Goal: Entertainment & Leisure: Consume media (video, audio)

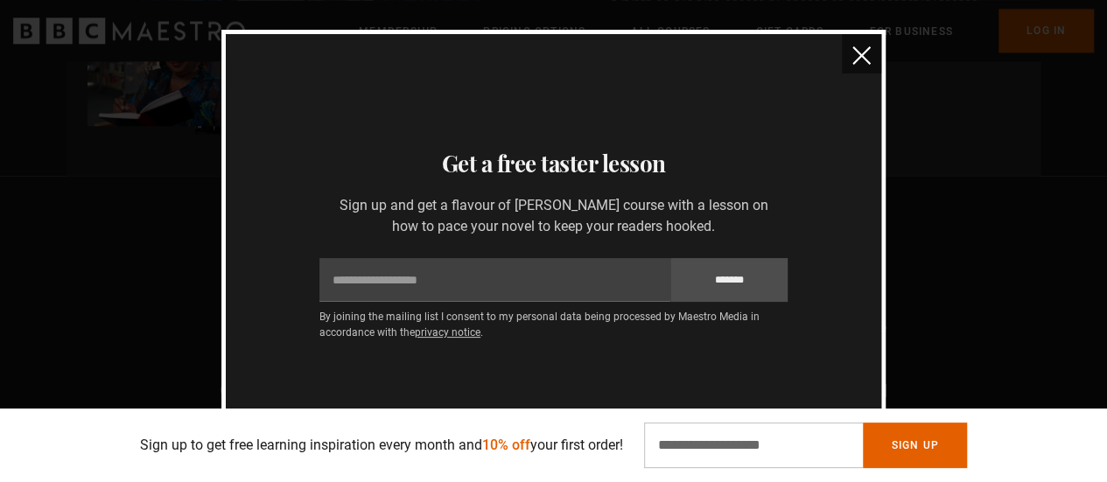
scroll to position [1138, 0]
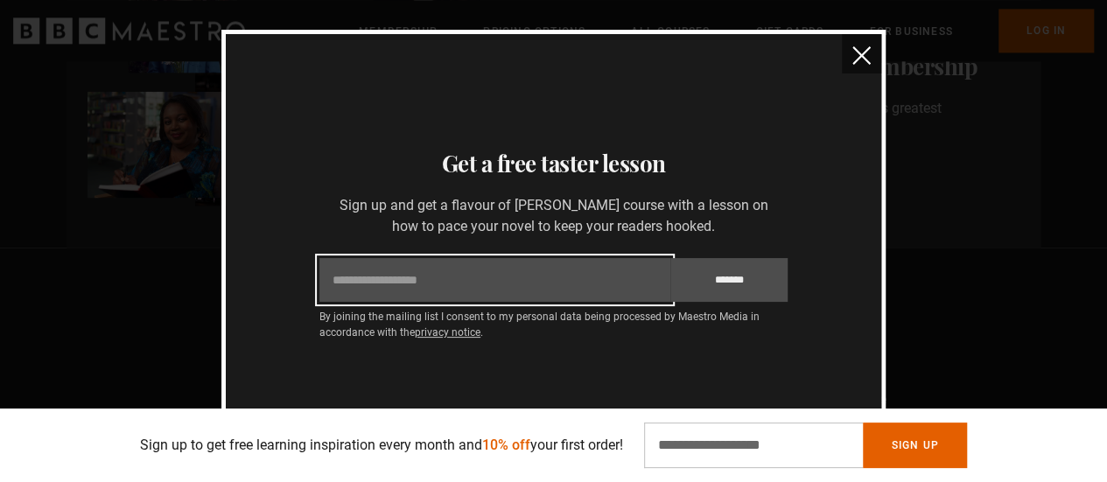
click at [437, 283] on input "Email" at bounding box center [494, 280] width 351 height 44
type input "**********"
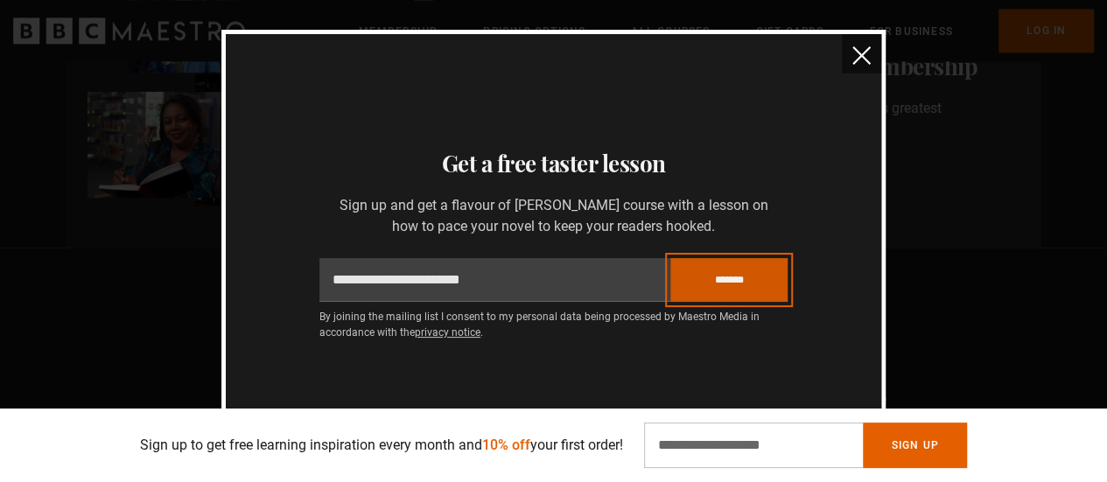
click at [737, 278] on input "*******" at bounding box center [728, 280] width 117 height 44
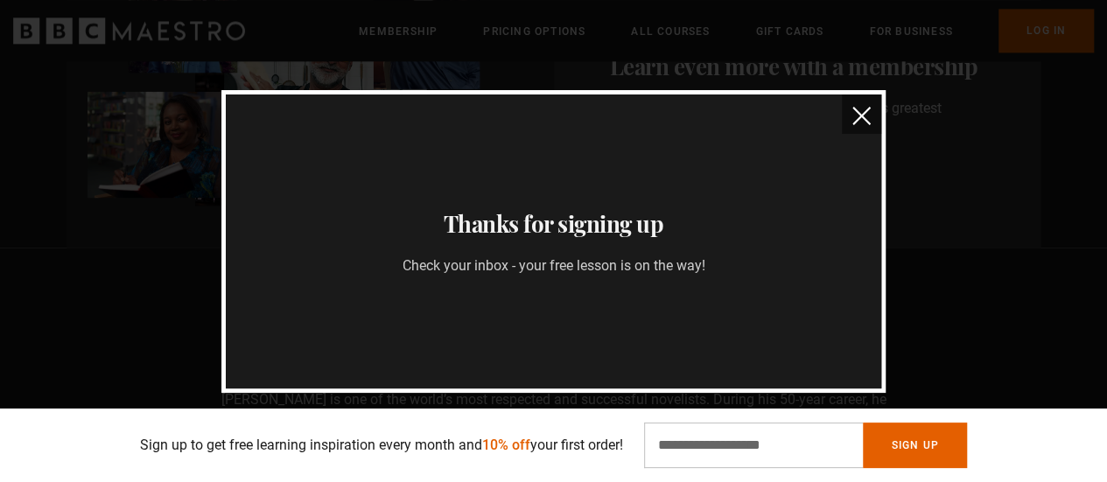
click at [863, 109] on img "close" at bounding box center [861, 116] width 18 height 18
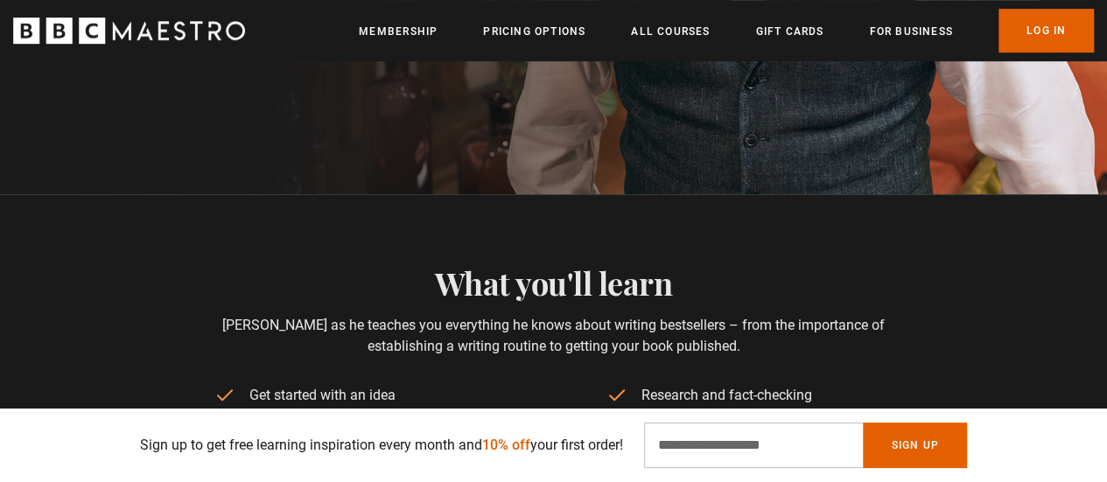
scroll to position [350, 0]
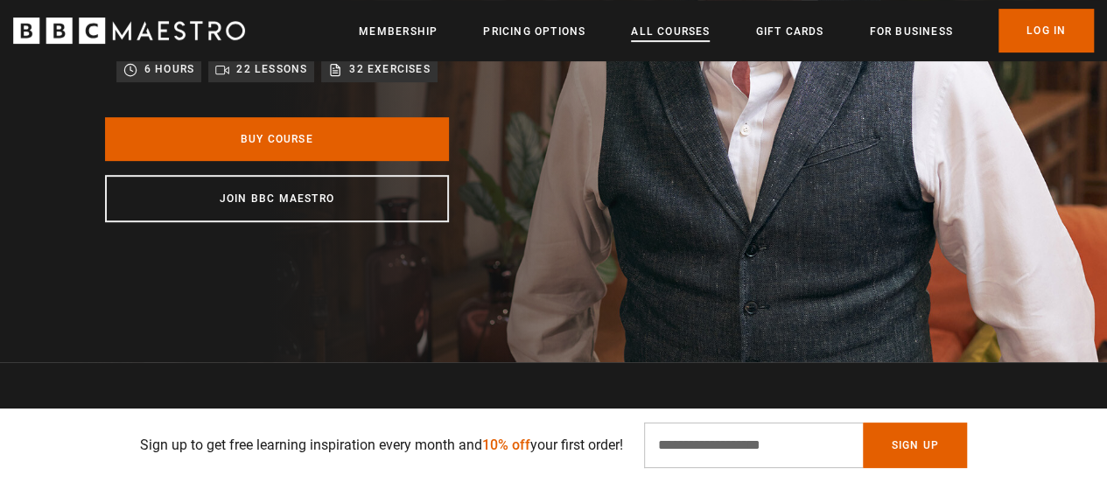
click at [669, 30] on link "All Courses" at bounding box center [670, 32] width 79 height 18
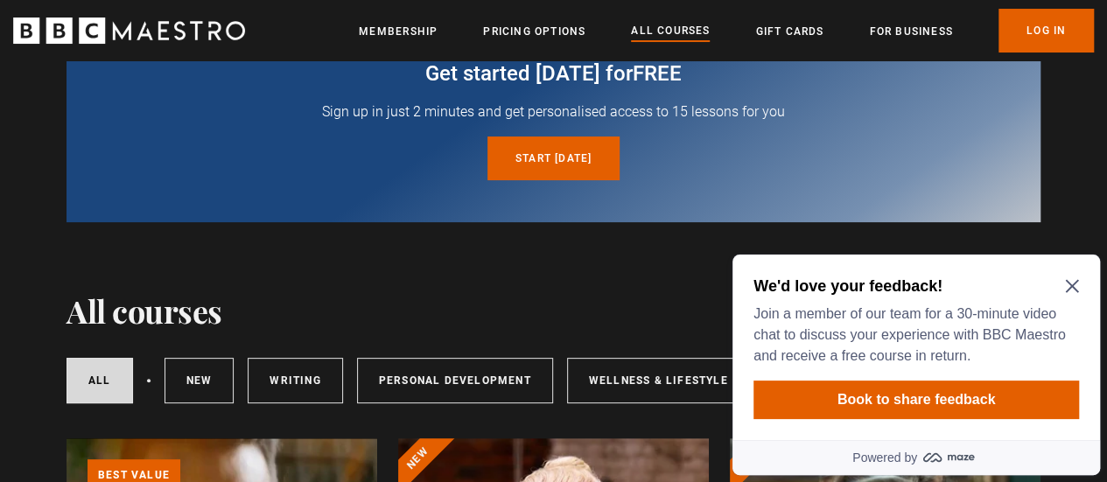
scroll to position [88, 0]
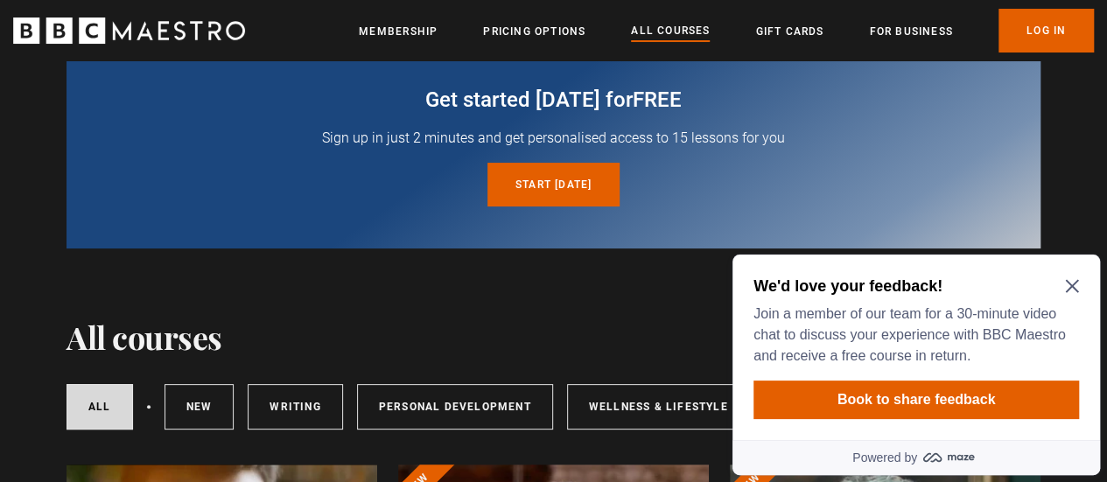
click at [1068, 288] on icon "Close Maze Prompt" at bounding box center [1071, 286] width 13 height 13
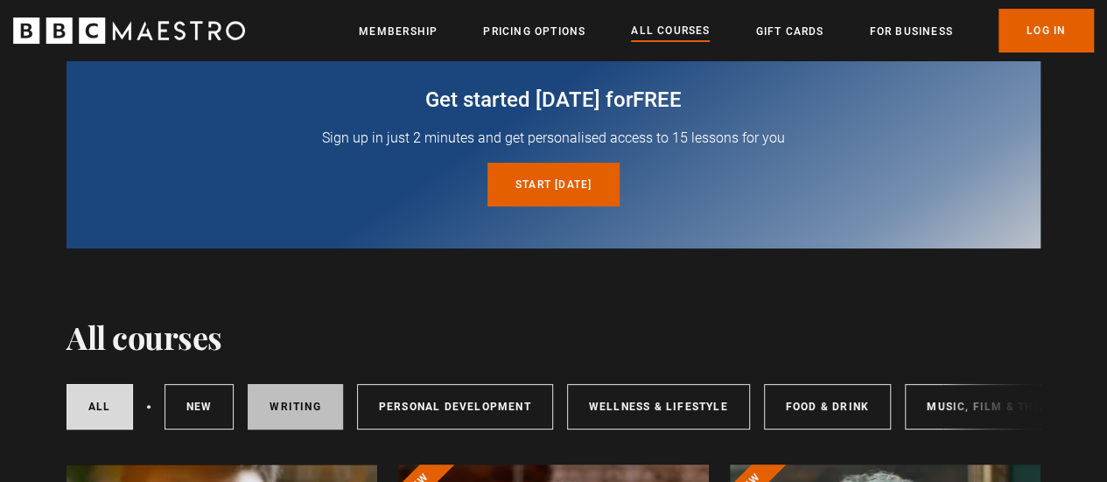
click at [319, 409] on link "Writing" at bounding box center [295, 407] width 95 height 46
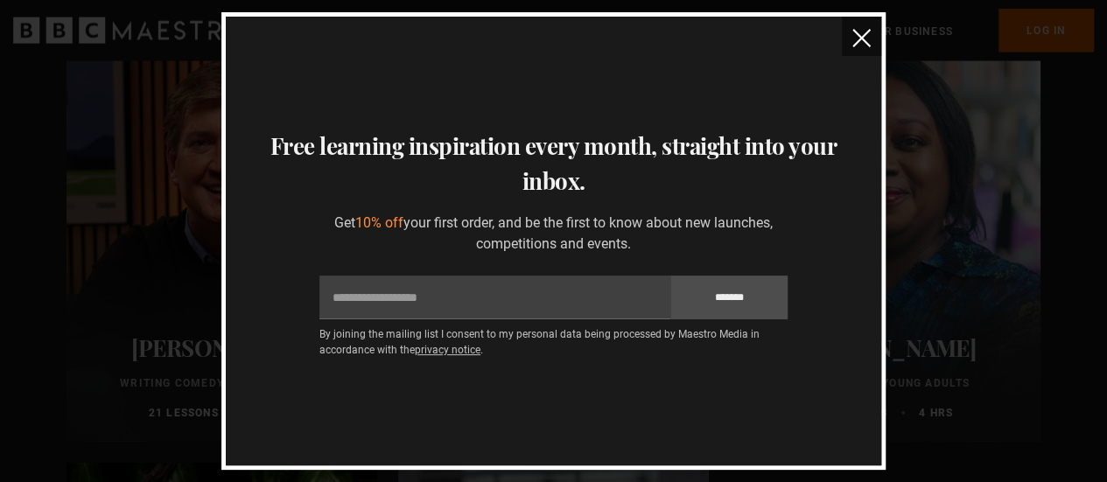
scroll to position [1663, 0]
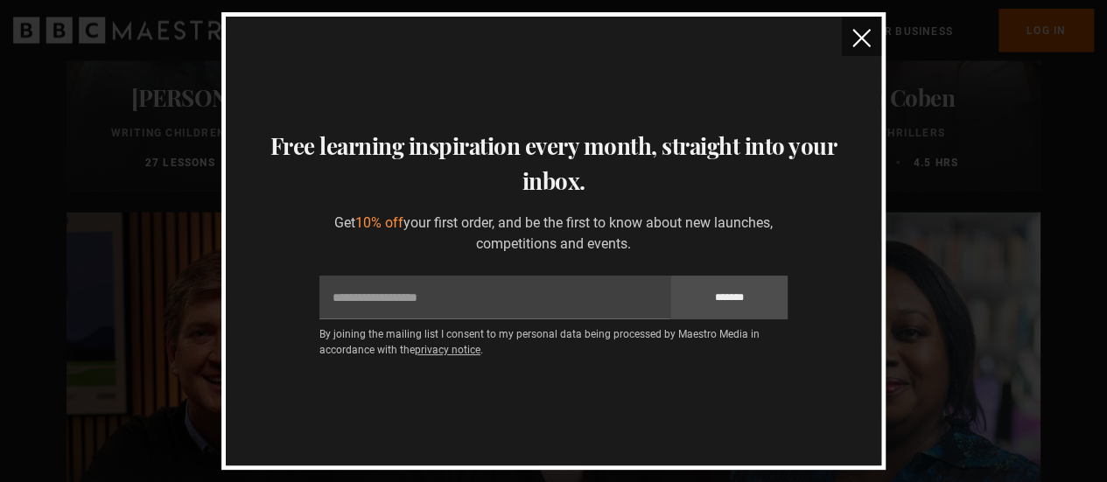
click at [855, 43] on img "close" at bounding box center [861, 38] width 18 height 18
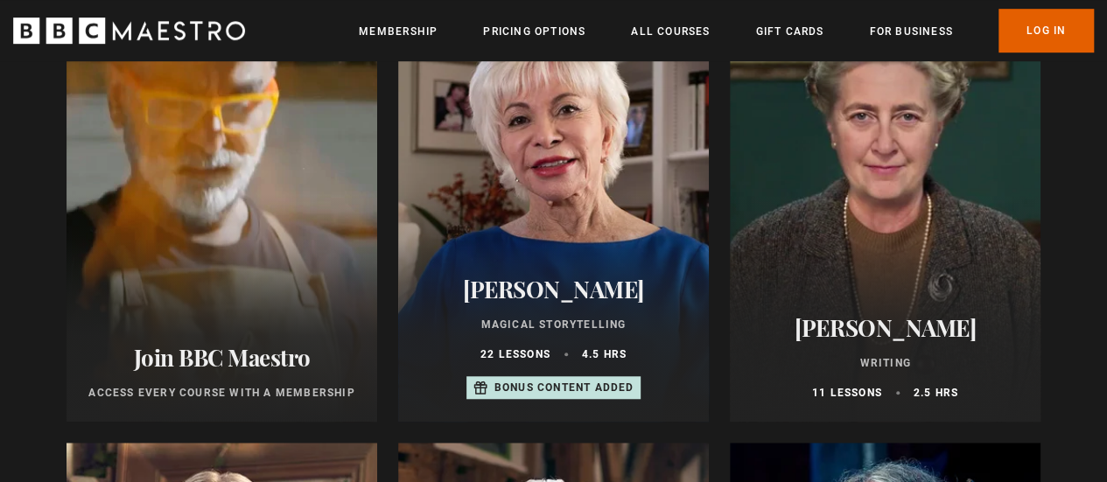
scroll to position [525, 0]
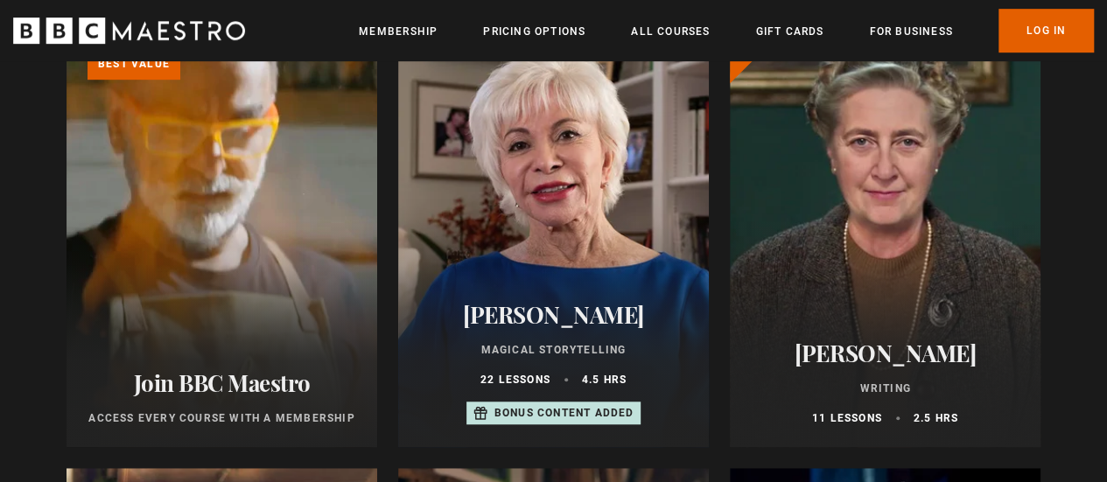
click at [924, 281] on div at bounding box center [885, 237] width 311 height 420
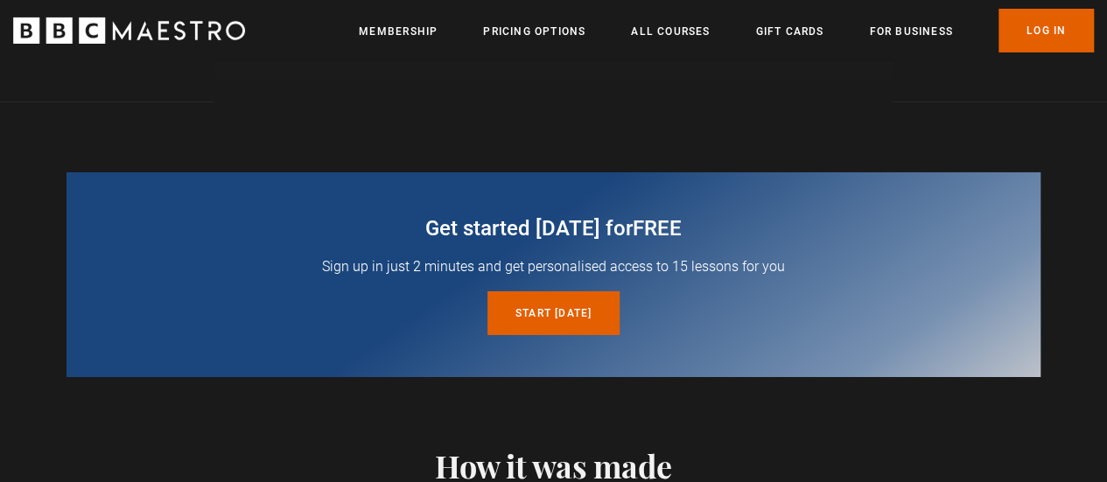
scroll to position [3063, 0]
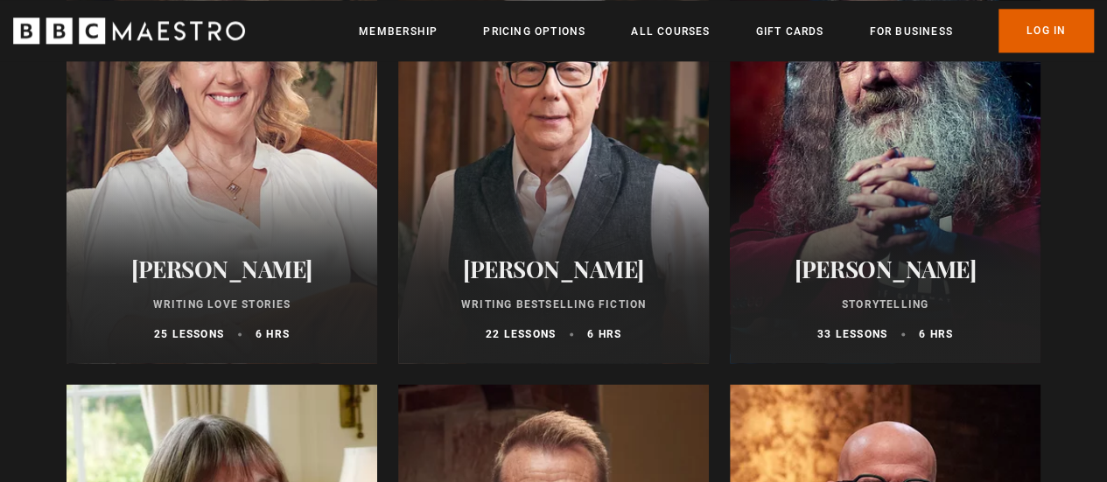
scroll to position [875, 0]
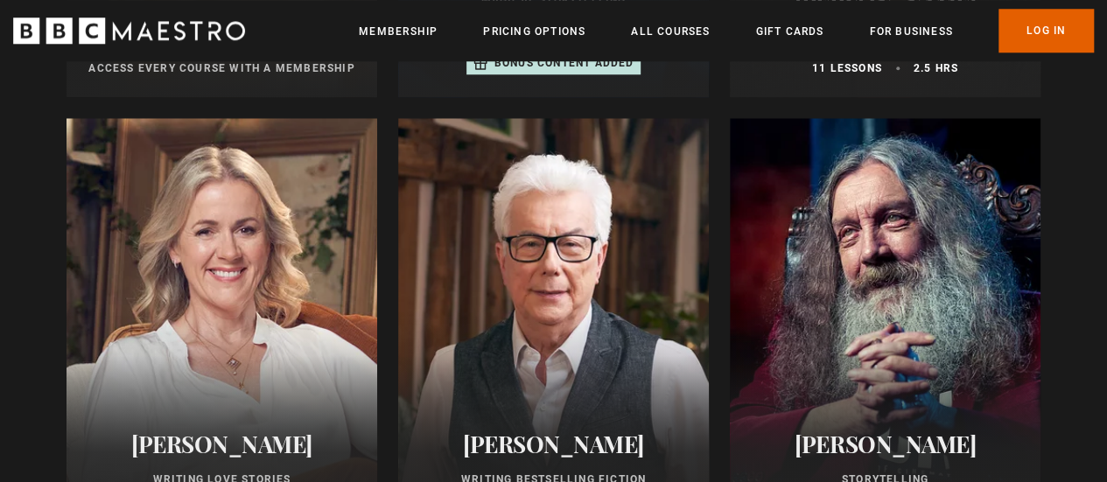
click at [872, 316] on div at bounding box center [885, 328] width 311 height 420
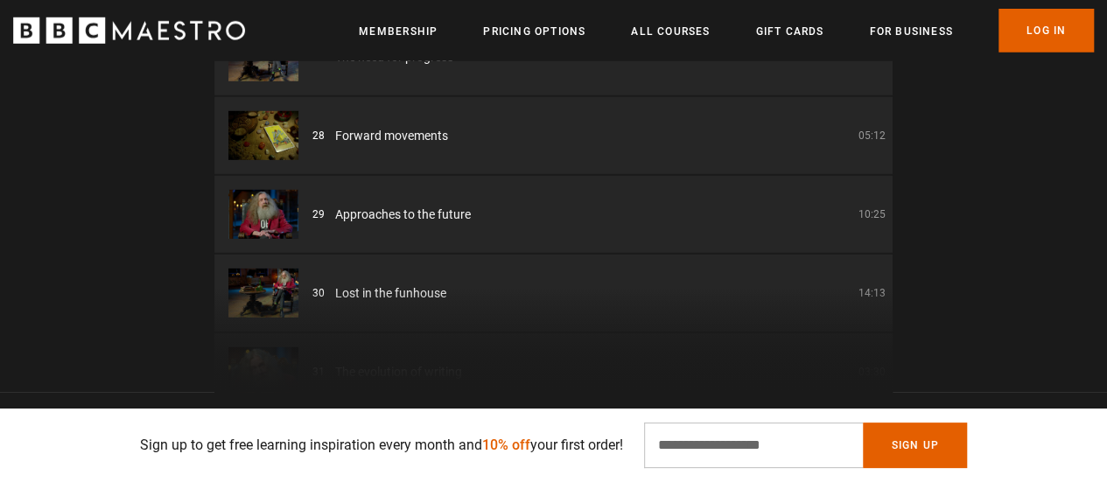
scroll to position [0, 1780]
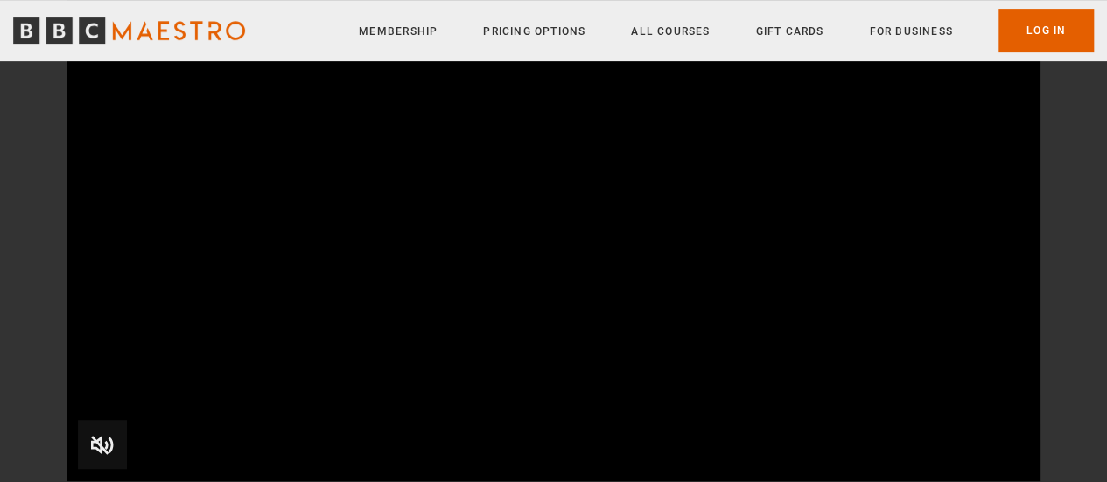
scroll to position [525, 0]
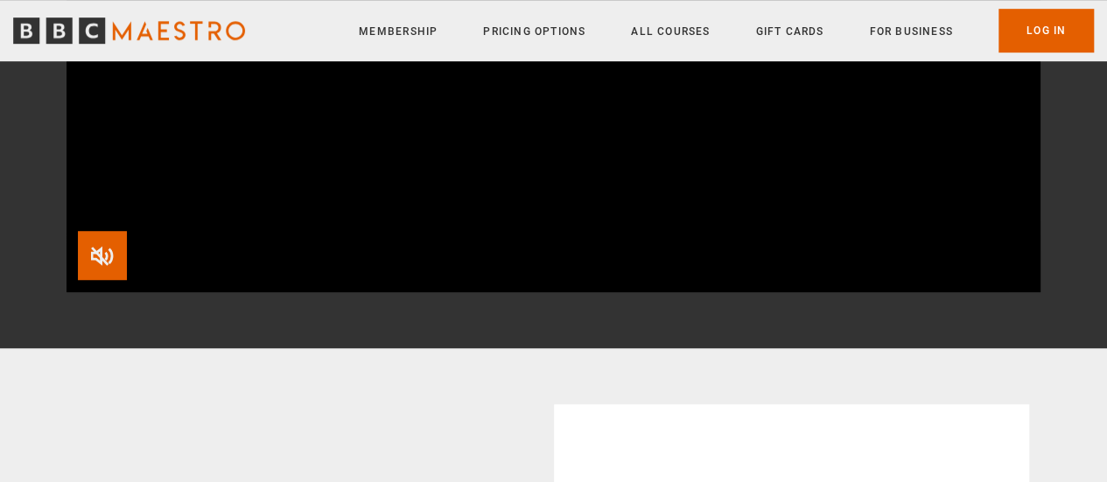
click at [103, 253] on span "Video Player" at bounding box center [102, 255] width 49 height 49
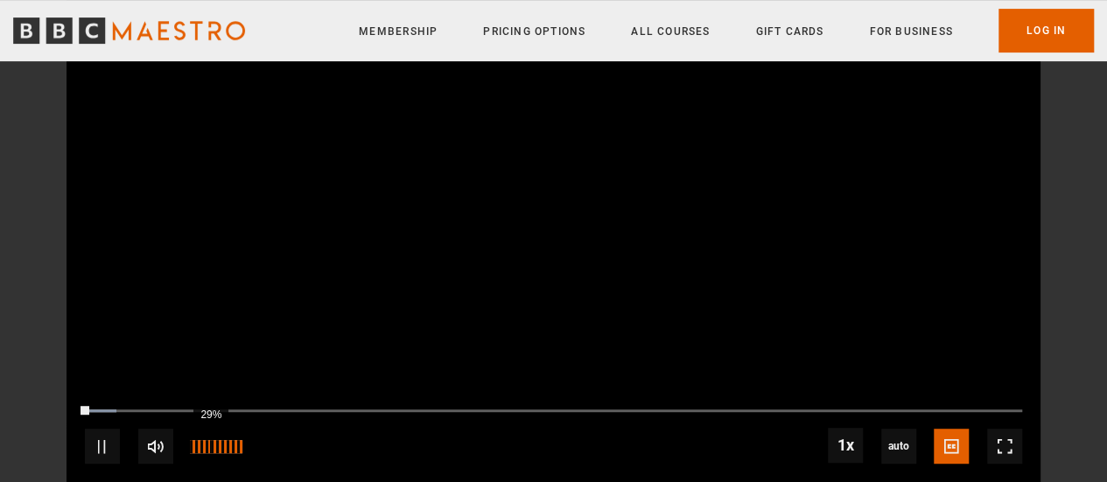
click at [205, 445] on div "29%" at bounding box center [216, 446] width 53 height 13
drag, startPoint x: 205, startPoint y: 445, endPoint x: 215, endPoint y: 445, distance: 10.5
click at [223, 445] on div "48%" at bounding box center [223, 446] width 1 height 13
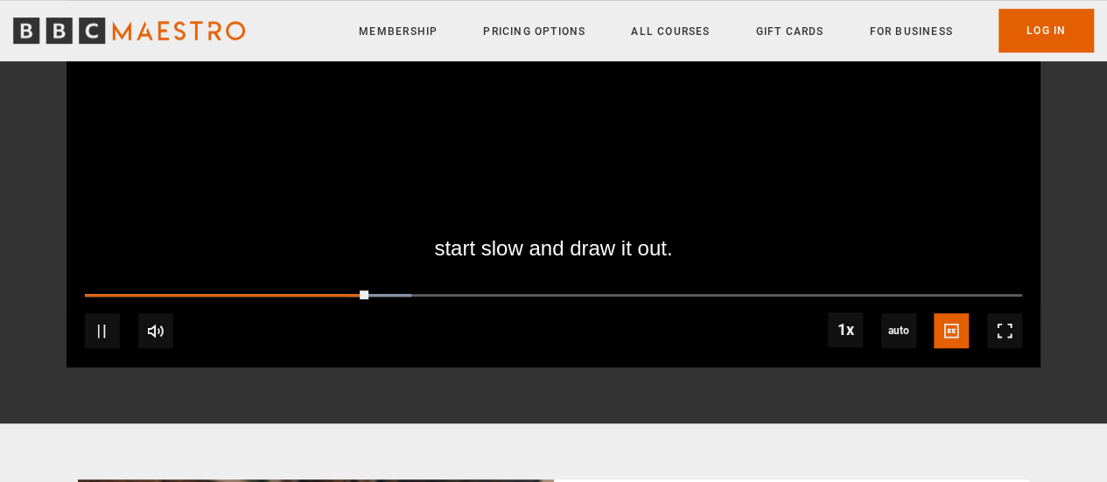
scroll to position [422, 0]
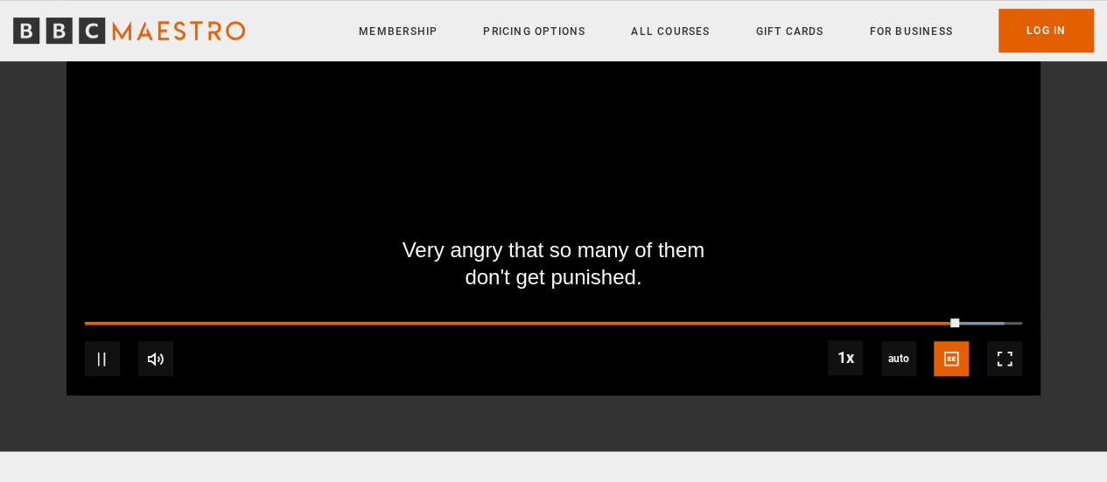
click at [567, 308] on div "10s Skip Back 10 seconds Pause 10s Skip Forward 10 seconds Loaded : 98.03% 21:5…" at bounding box center [554, 346] width 974 height 97
click at [445, 318] on div "10s Skip Back 10 seconds Pause 10s Skip Forward 10 seconds Loaded : 98.03% 08:2…" at bounding box center [554, 346] width 974 height 97
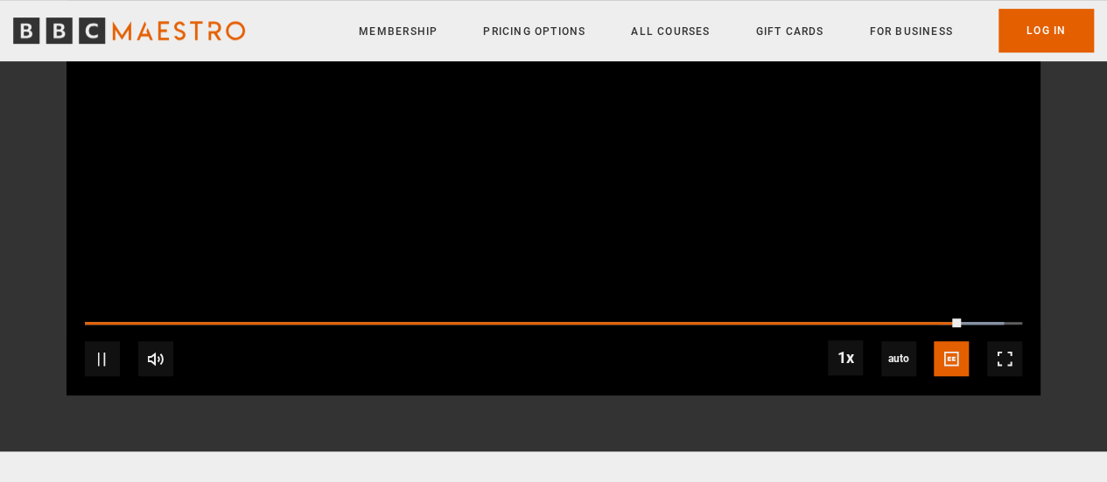
click at [439, 318] on div "10s Skip Back 10 seconds Pause 10s Skip Forward 10 seconds Loaded : 98.03% 08:1…" at bounding box center [554, 346] width 974 height 97
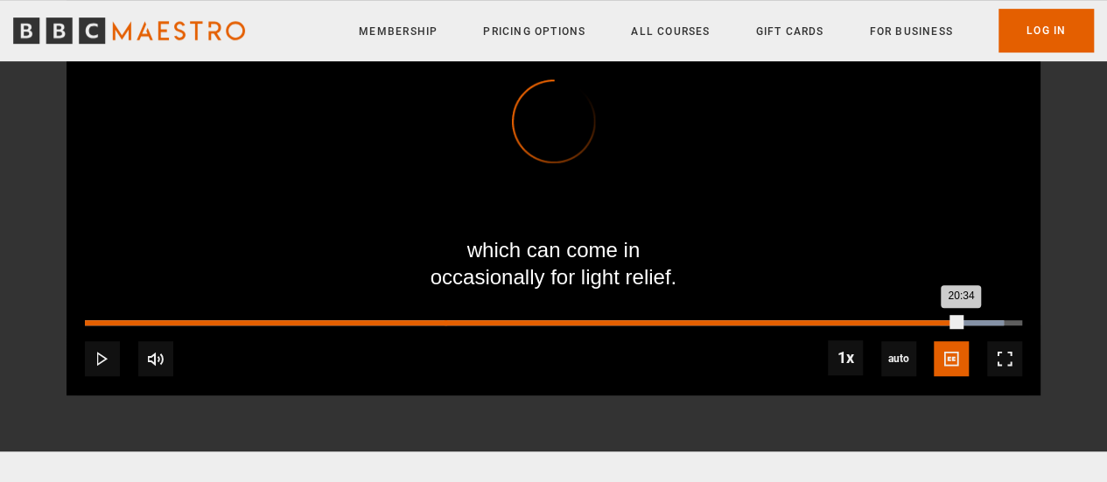
click at [445, 320] on div "Loaded : 98.03% 08:26 20:34" at bounding box center [553, 322] width 937 height 5
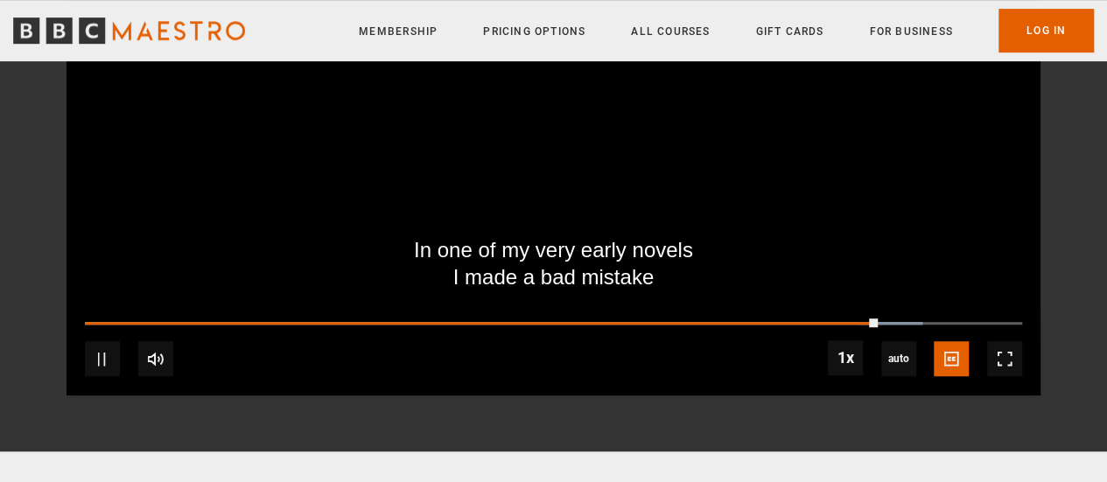
click at [512, 237] on video "Video Player" at bounding box center [554, 122] width 974 height 548
